Goal: Information Seeking & Learning: Find specific fact

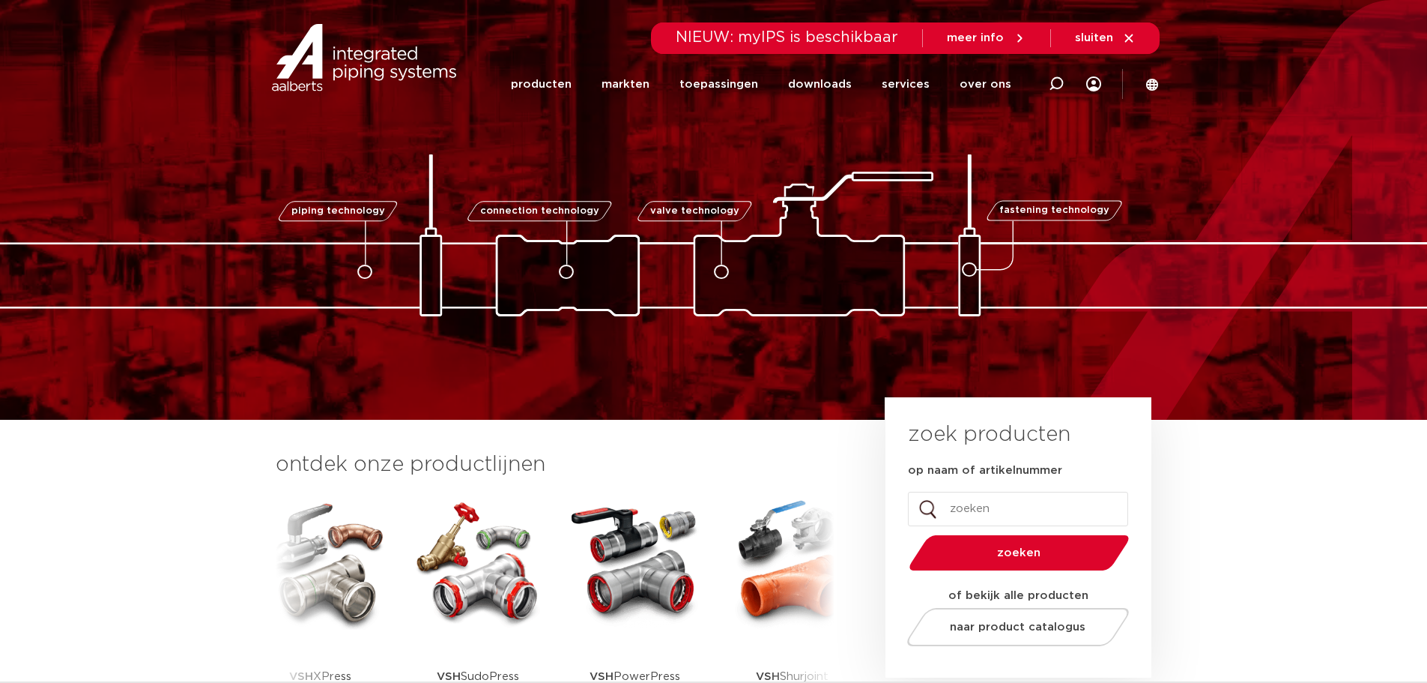
click at [1058, 82] on icon at bounding box center [1056, 83] width 15 height 15
type input "6342490"
click button "Zoeken" at bounding box center [0, 0] width 0 height 0
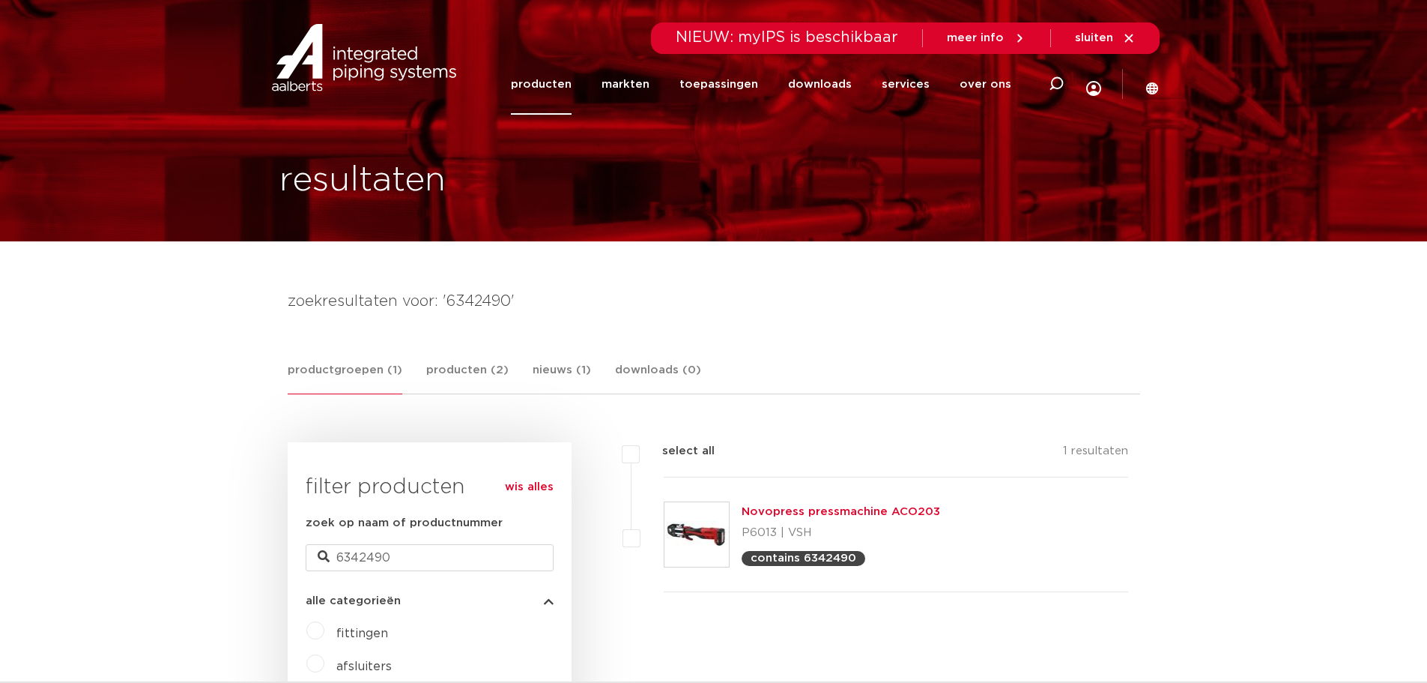
click at [850, 511] on link "Novopress pressmachine ACO203" at bounding box center [841, 511] width 199 height 11
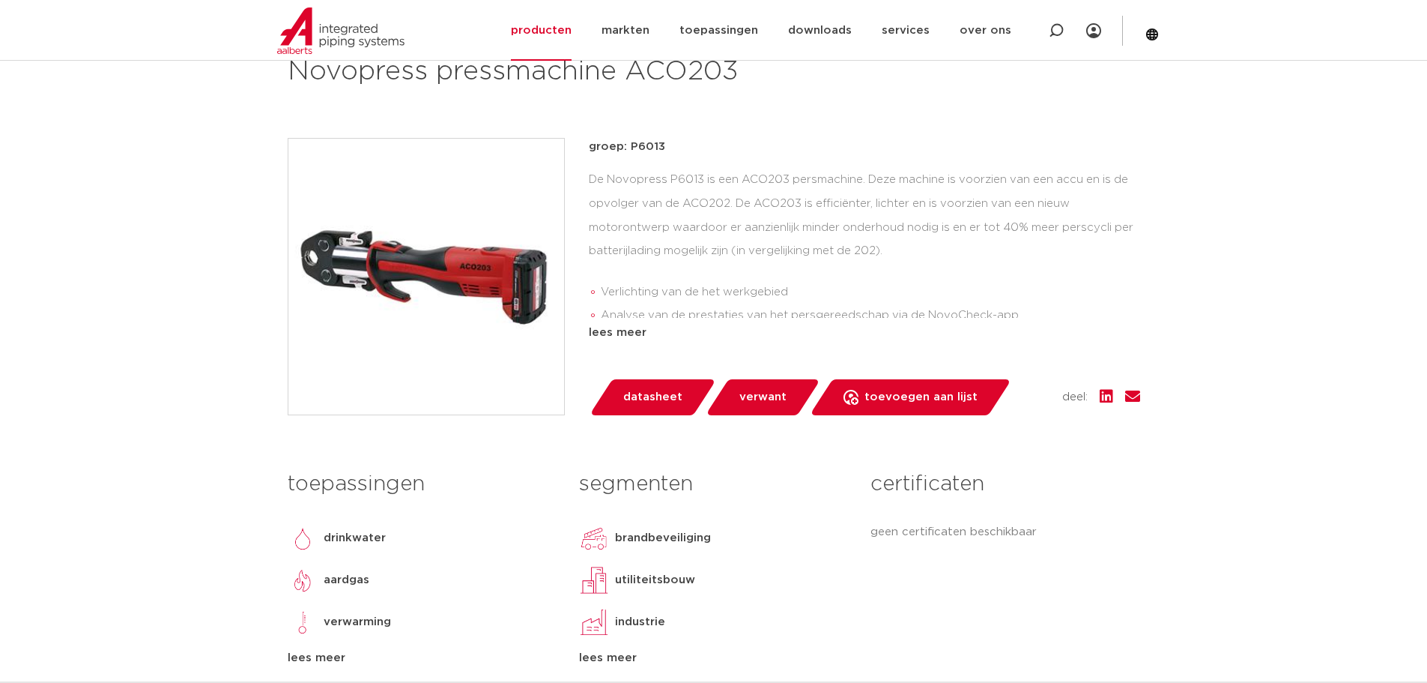
scroll to position [300, 0]
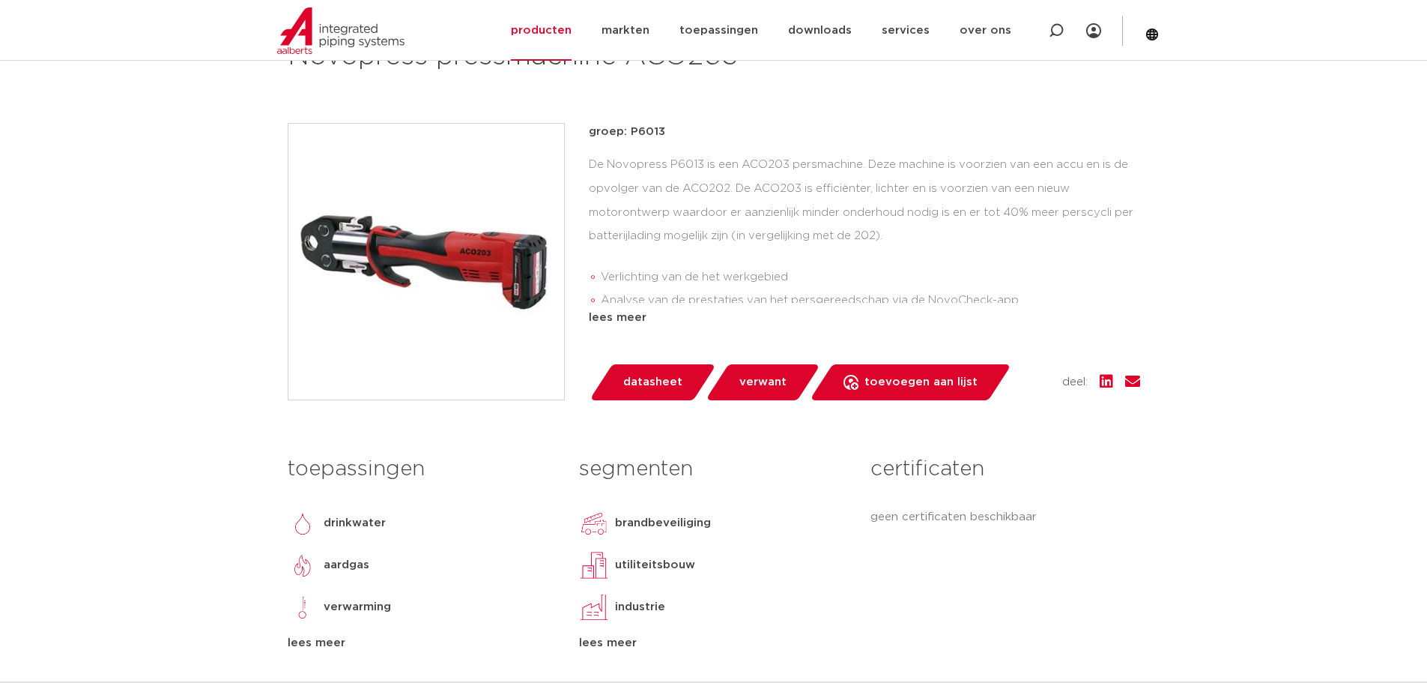
click at [752, 387] on span "verwant" at bounding box center [763, 382] width 47 height 24
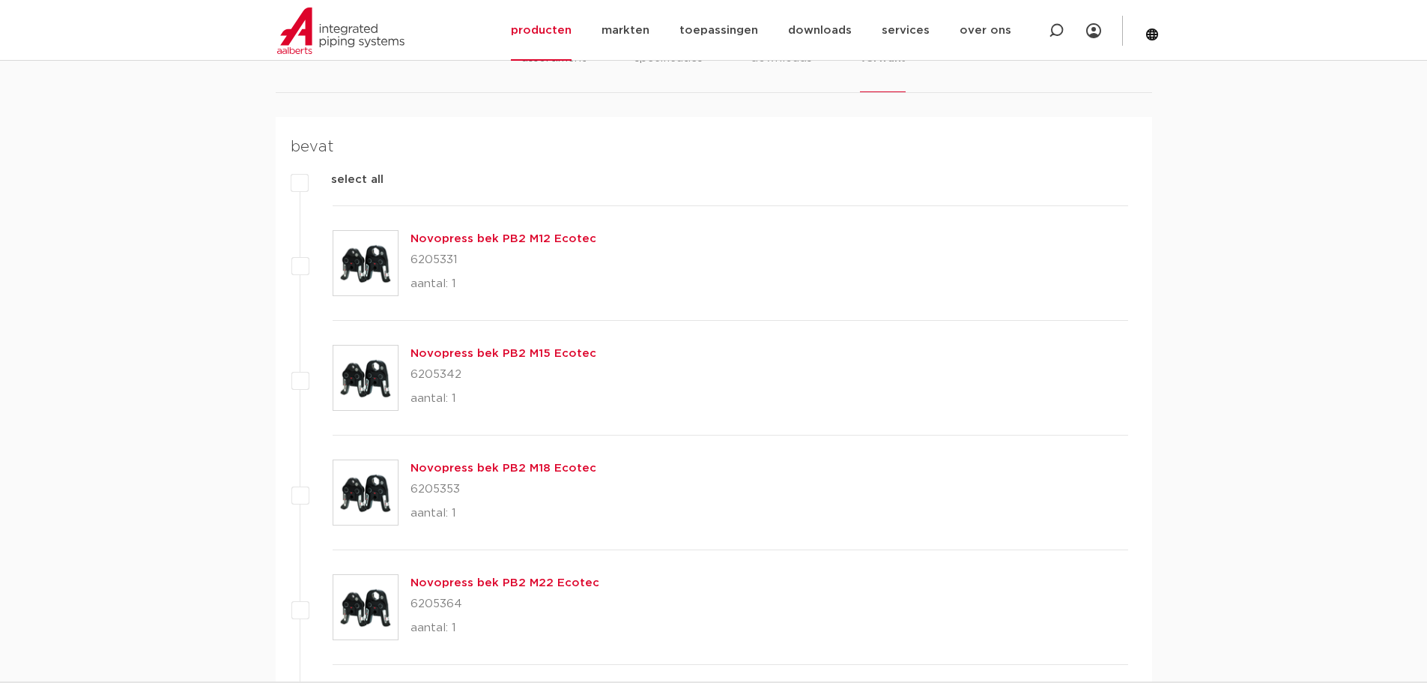
scroll to position [988, 0]
click at [477, 236] on link "Novopress bek PB2 M12 Ecotec" at bounding box center [504, 237] width 186 height 11
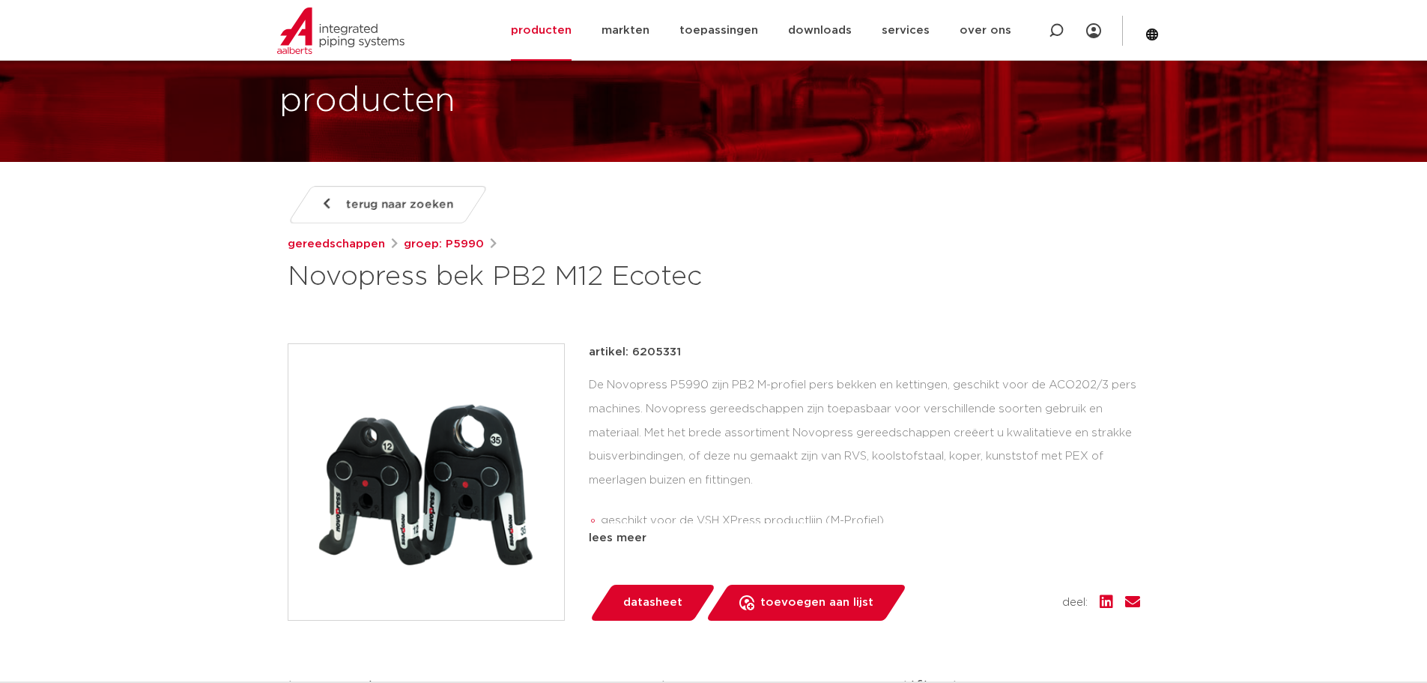
scroll to position [375, 0]
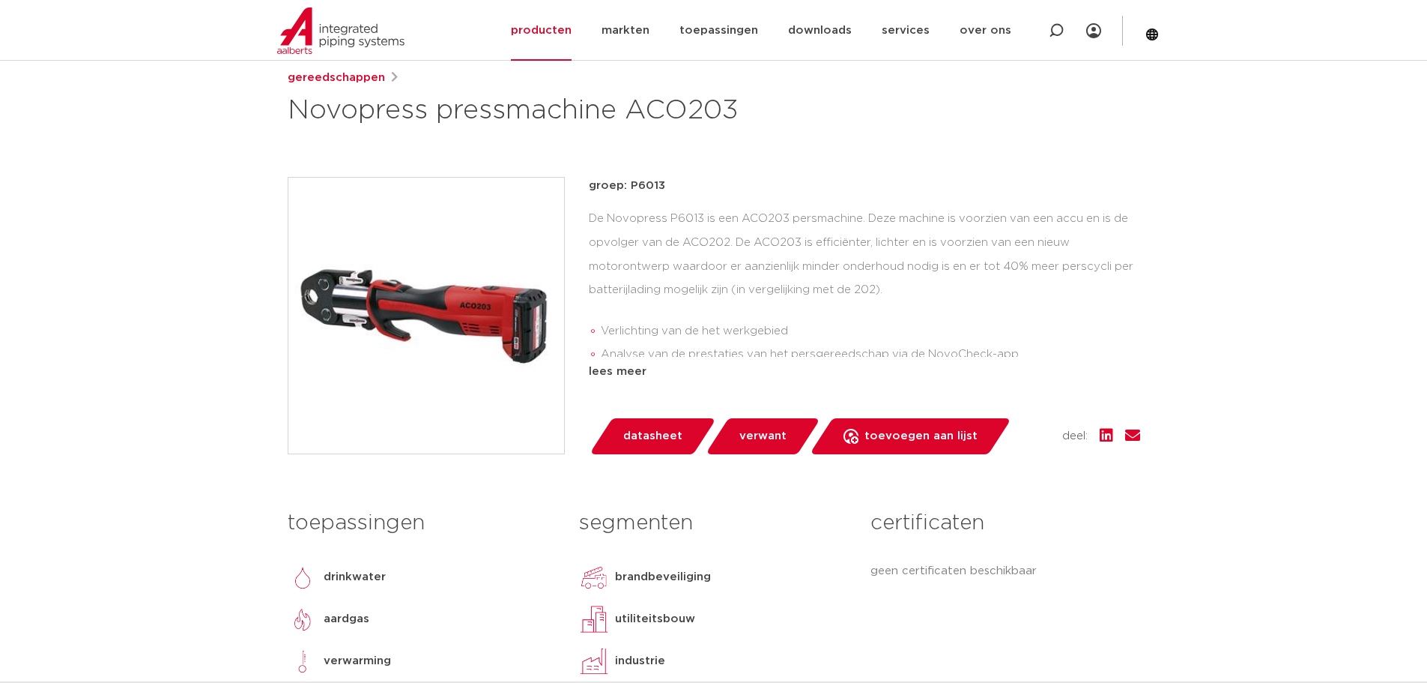
scroll to position [238, 0]
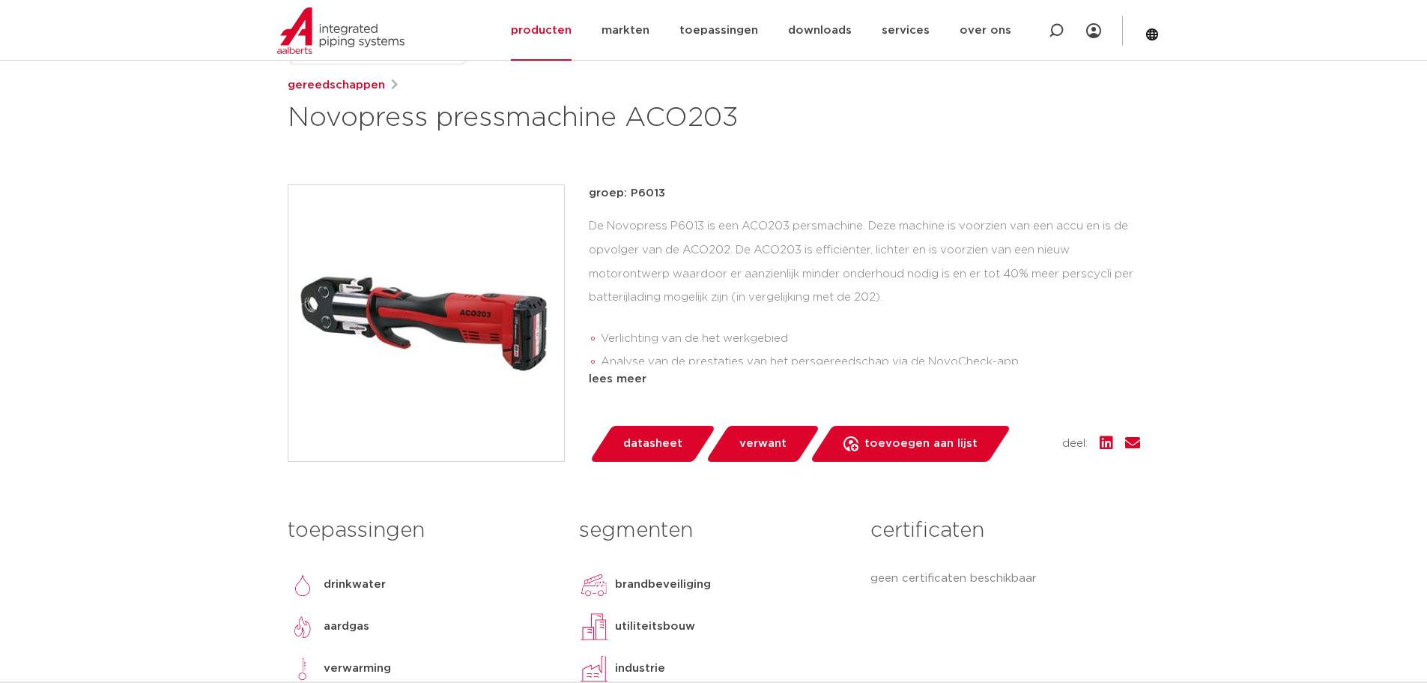
click at [746, 432] on span "verwant" at bounding box center [763, 444] width 47 height 24
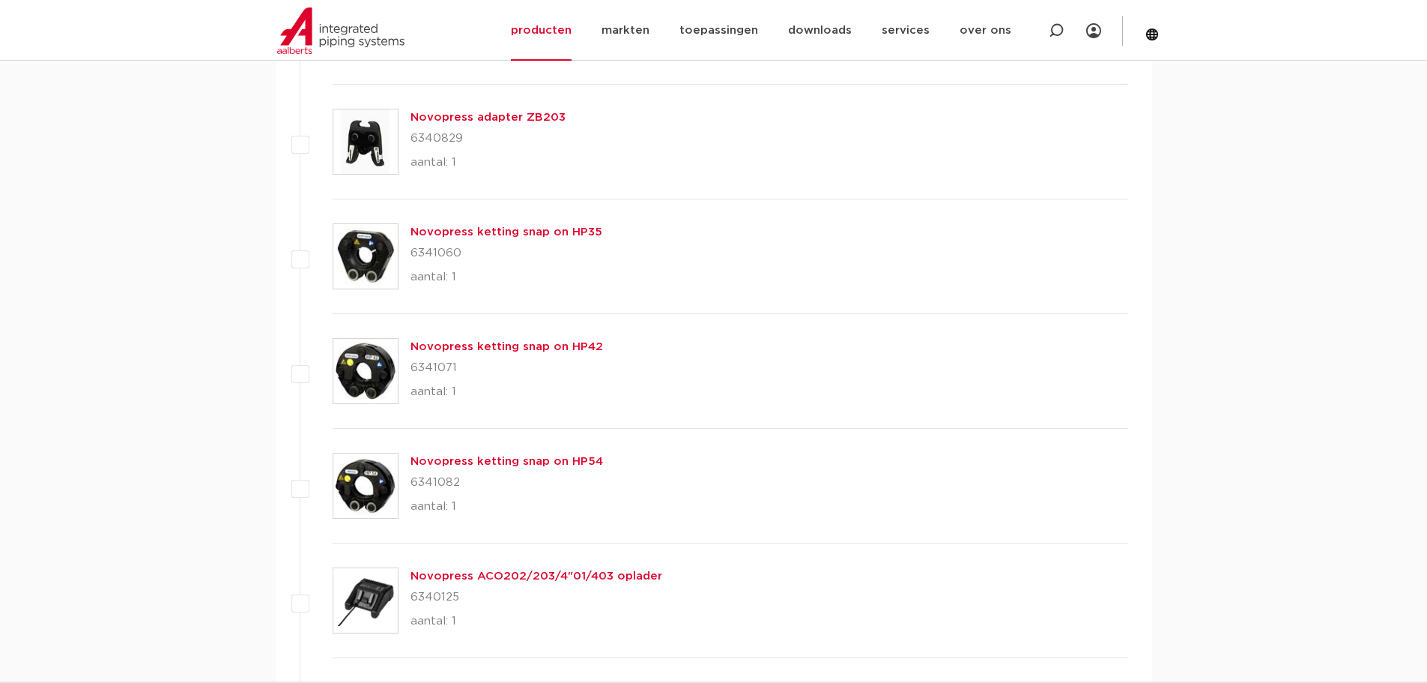
scroll to position [1437, 0]
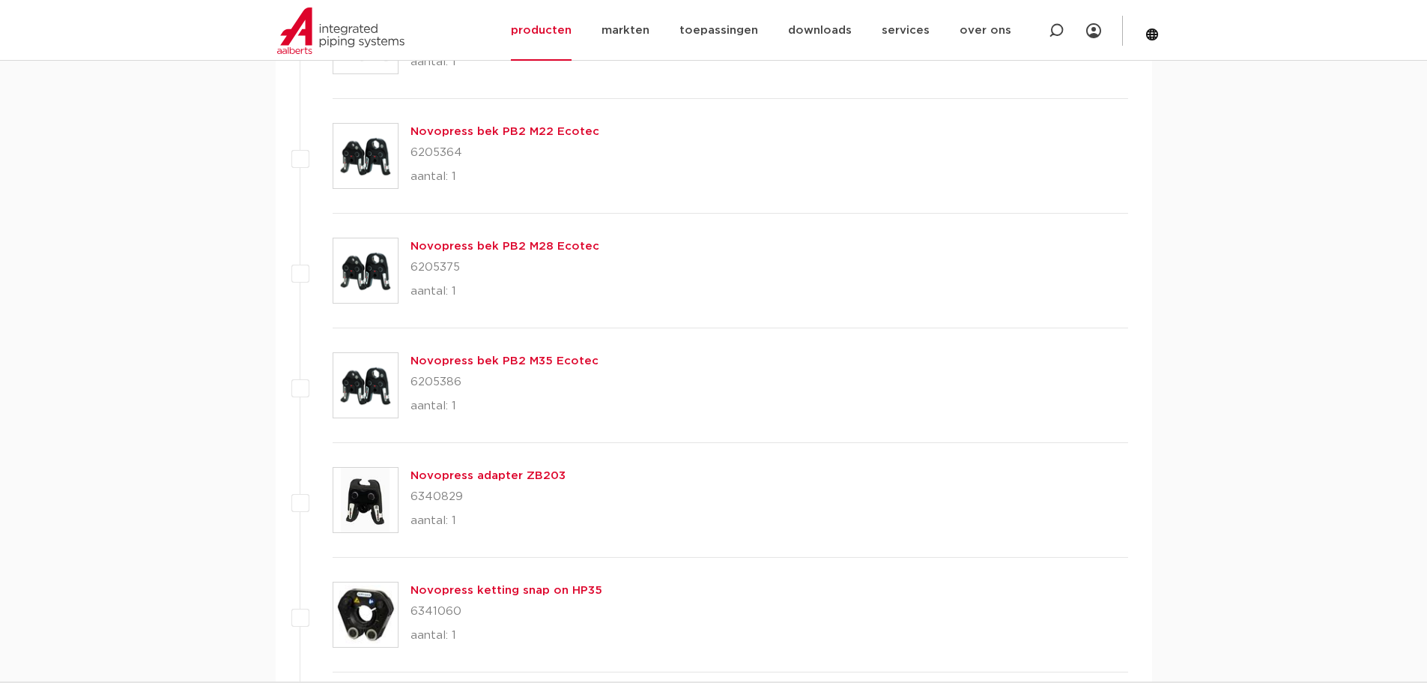
click at [441, 362] on link "Novopress bek PB2 M35 Ecotec" at bounding box center [505, 360] width 188 height 11
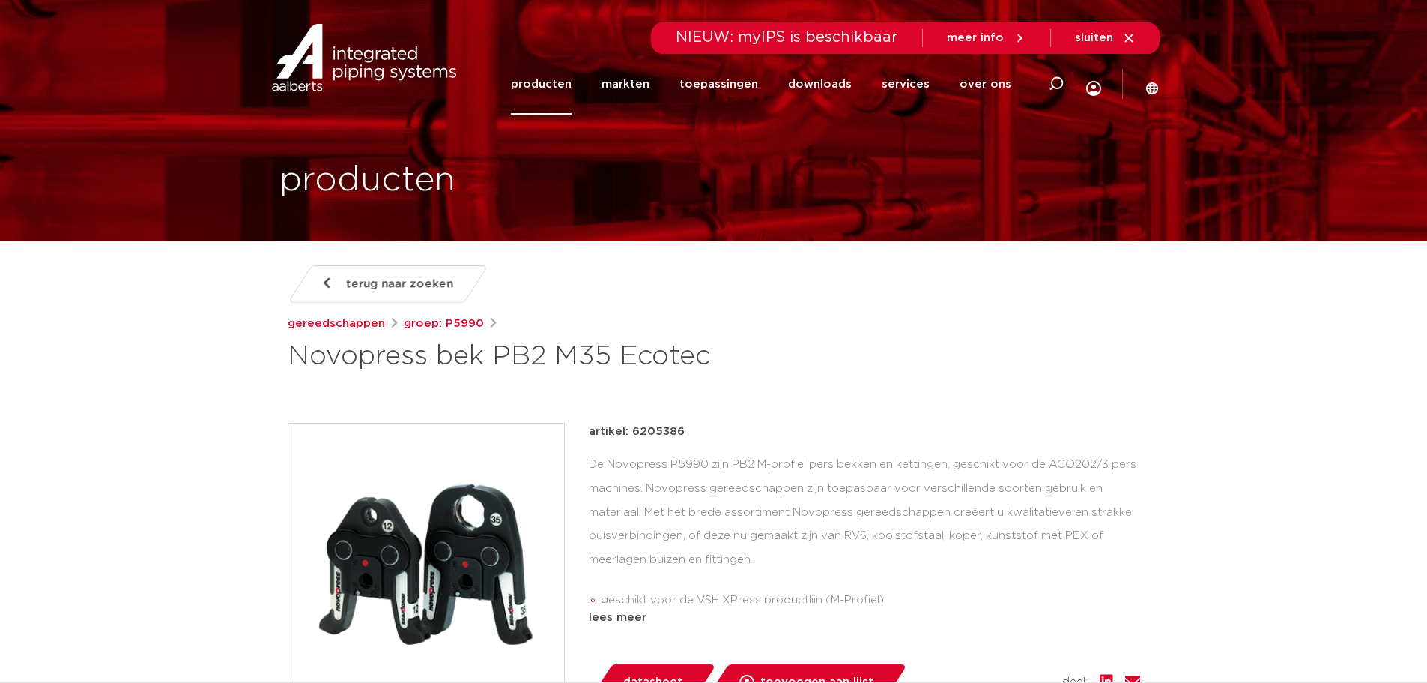
drag, startPoint x: 695, startPoint y: 432, endPoint x: 631, endPoint y: 429, distance: 64.6
click at [631, 429] on div "artikel: 6205386" at bounding box center [865, 432] width 552 height 18
copy p "6205386"
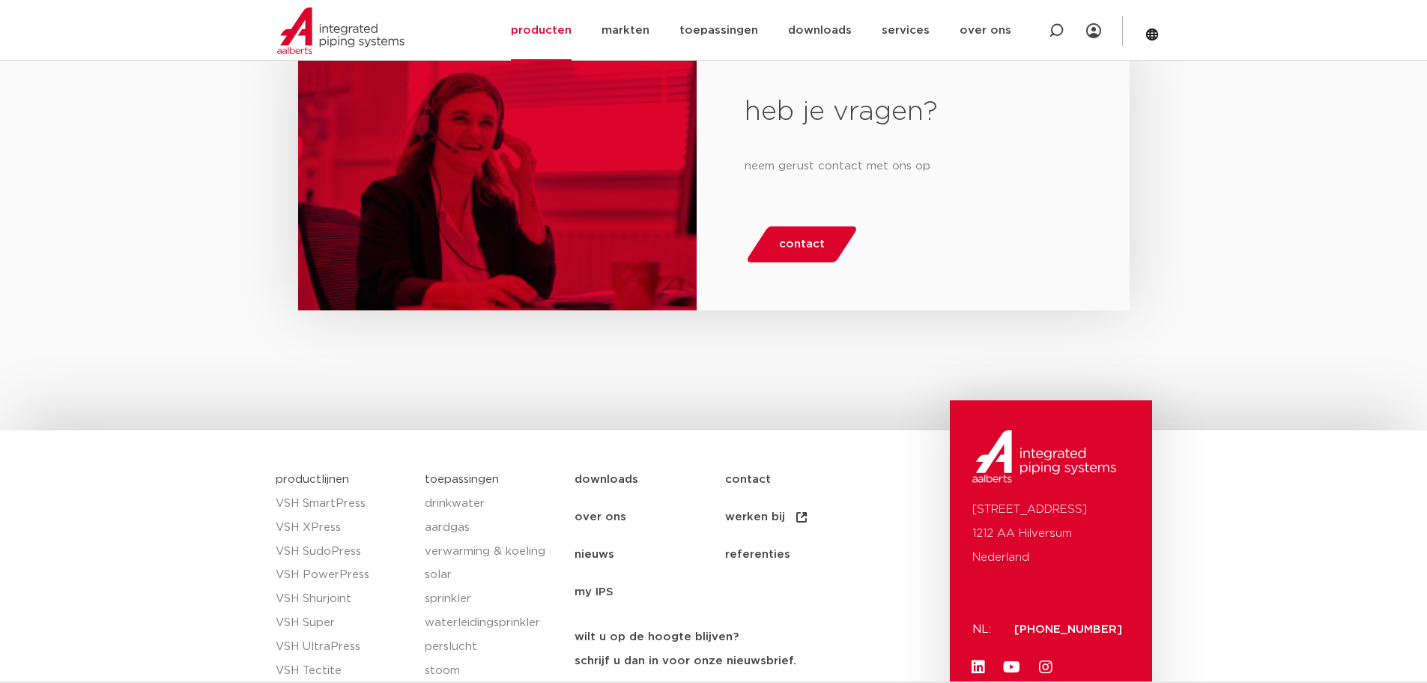
scroll to position [1437, 0]
